Goal: Task Accomplishment & Management: Complete application form

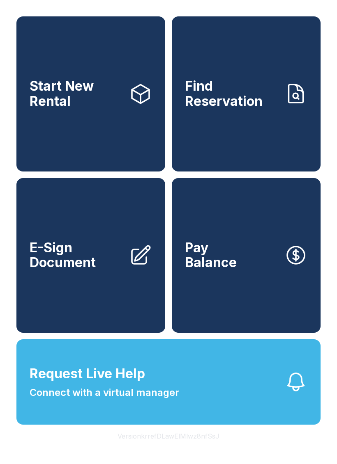
click at [51, 271] on span "E-Sign Document" at bounding box center [76, 256] width 93 height 30
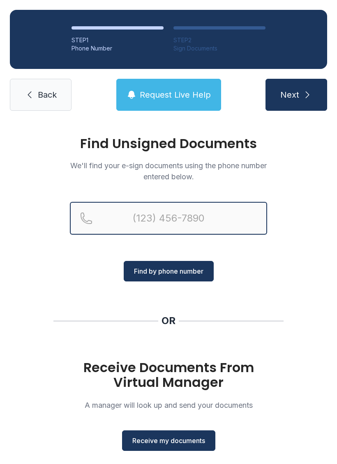
click at [134, 220] on input "Reservation phone number" at bounding box center [168, 218] width 197 height 33
type input "(948)"
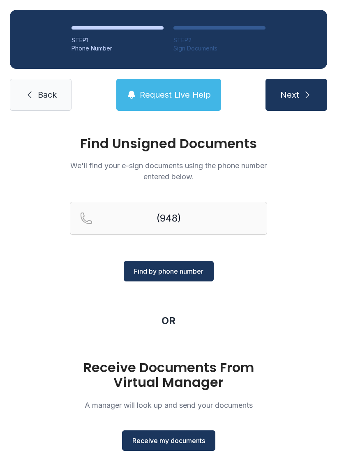
click at [22, 92] on link "Back" at bounding box center [41, 95] width 62 height 32
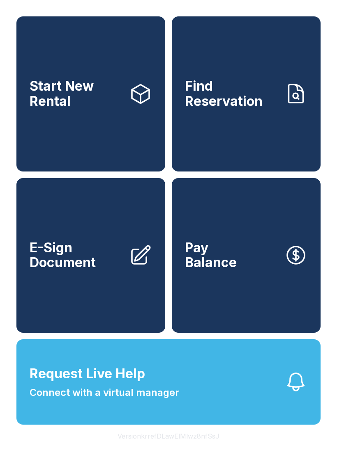
click at [53, 289] on link "E-Sign Document" at bounding box center [90, 255] width 149 height 155
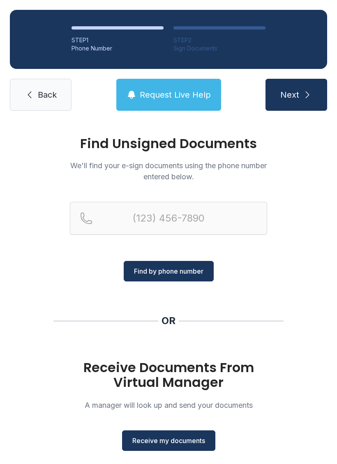
click at [158, 441] on span "Receive my documents" at bounding box center [168, 441] width 73 height 10
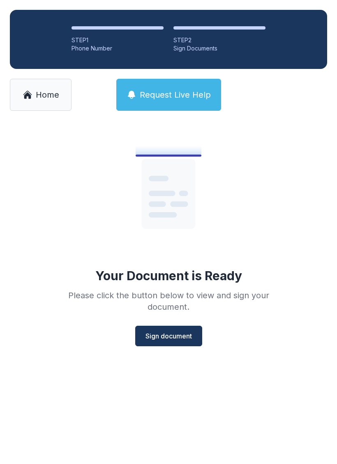
click at [184, 335] on span "Sign document" at bounding box center [168, 336] width 46 height 10
click at [31, 93] on icon at bounding box center [28, 95] width 10 height 10
